Goal: Contribute content

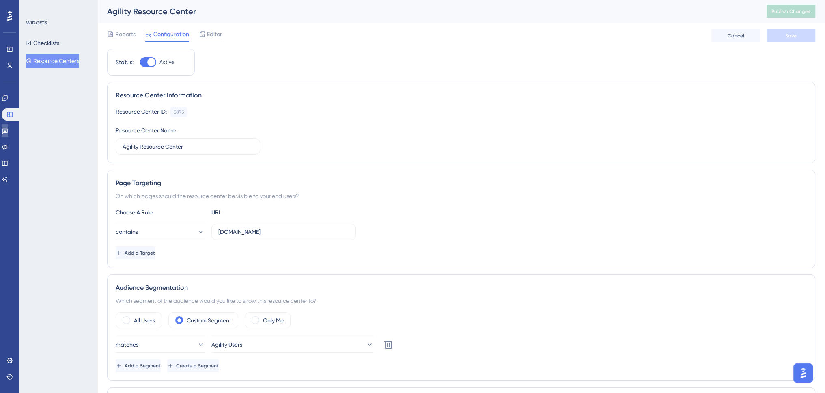
click at [8, 130] on icon at bounding box center [5, 131] width 6 height 5
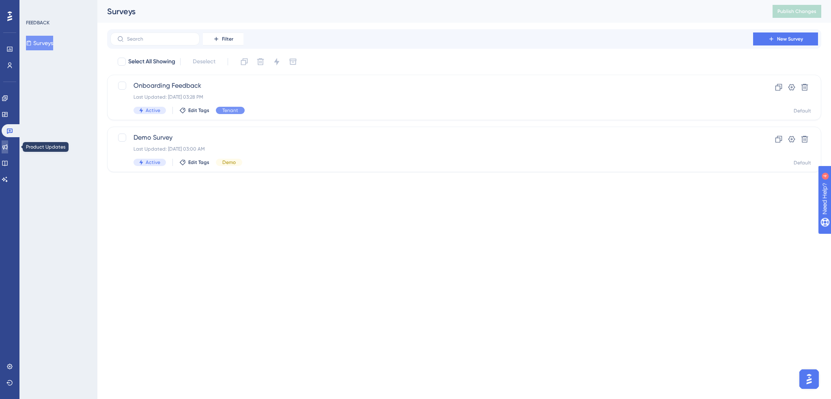
click at [6, 147] on icon at bounding box center [5, 147] width 6 height 6
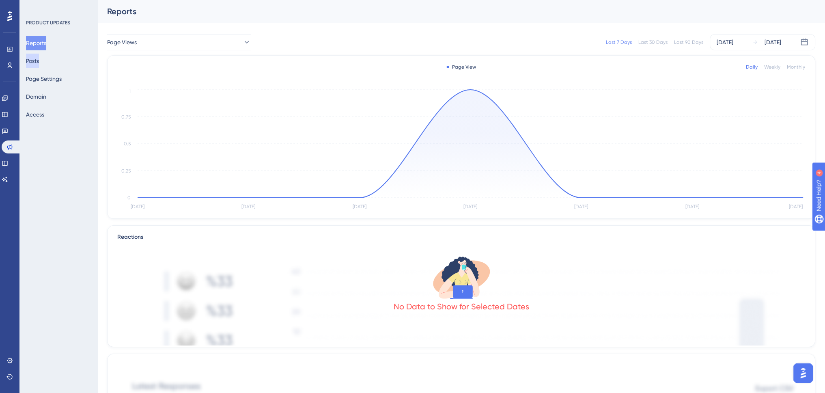
drag, startPoint x: 47, startPoint y: 63, endPoint x: 95, endPoint y: 66, distance: 47.6
click at [39, 63] on button "Posts" at bounding box center [32, 61] width 13 height 15
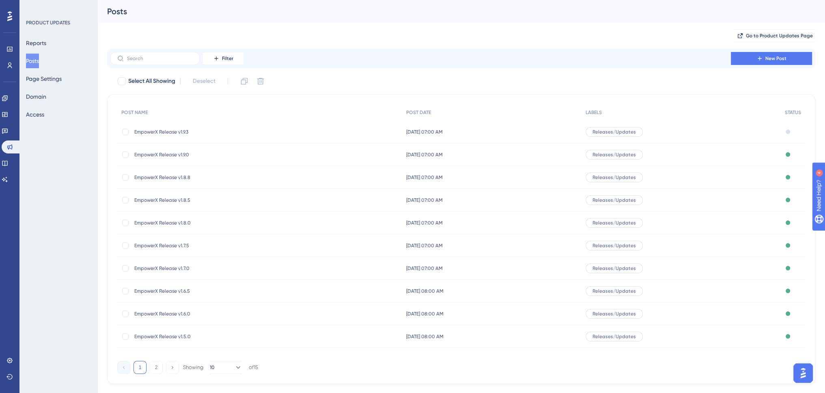
click at [160, 131] on span "EmpowerX Release v1.9.3" at bounding box center [199, 132] width 130 height 6
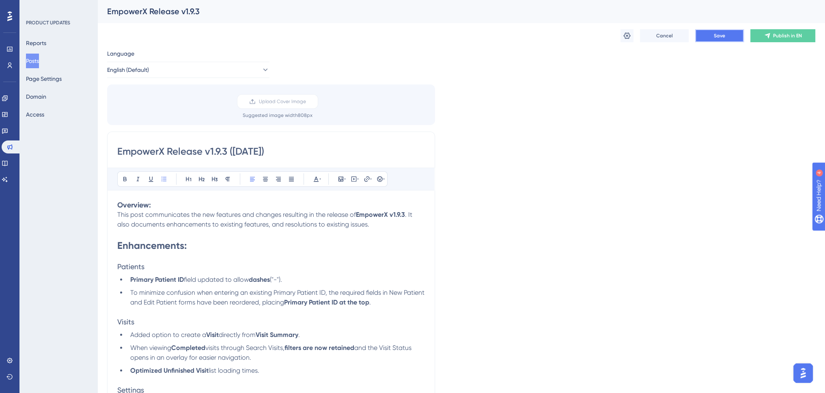
click at [727, 37] on button "Save" at bounding box center [719, 35] width 49 height 13
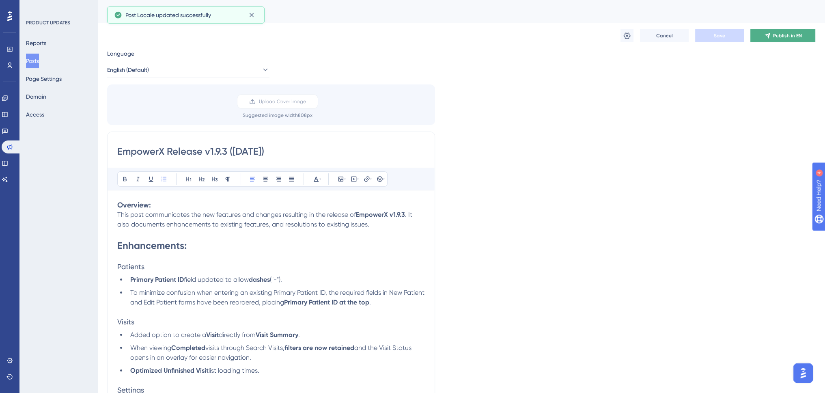
click at [783, 37] on span "Publish in EN" at bounding box center [787, 35] width 29 height 6
